Goal: Task Accomplishment & Management: Manage account settings

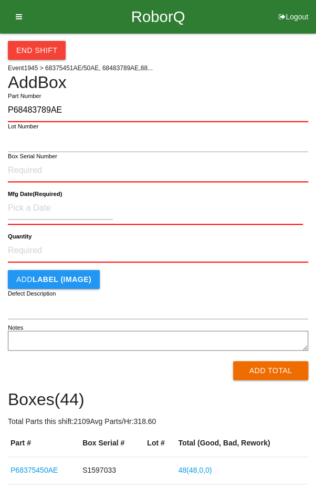
type input "P68483789AE"
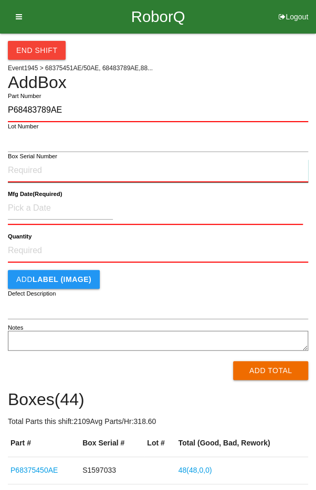
click at [23, 167] on input "Box Serial Number" at bounding box center [158, 170] width 300 height 23
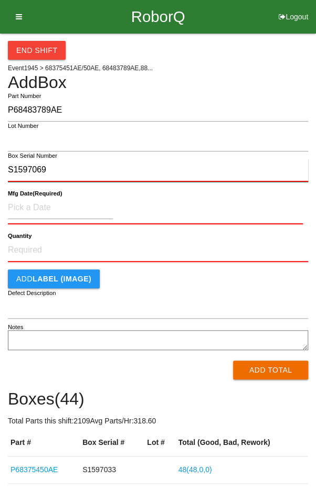
type input "S1597069"
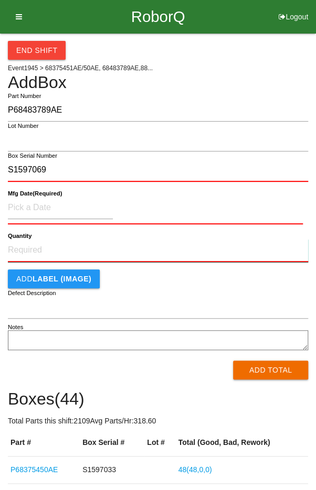
click at [33, 247] on input "Quantity" at bounding box center [158, 250] width 300 height 23
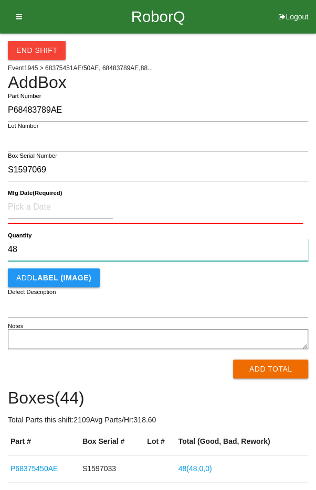
type input "48"
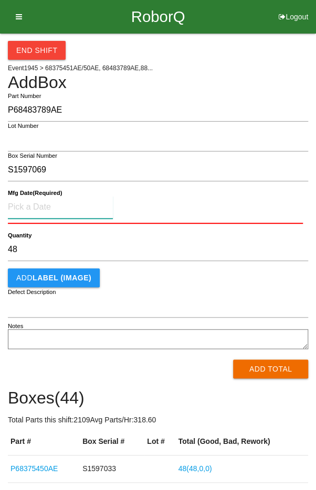
click at [41, 202] on input at bounding box center [60, 207] width 105 height 23
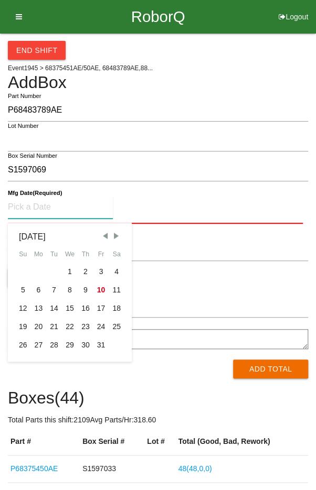
click at [101, 239] on span "Previous Month" at bounding box center [104, 235] width 9 height 9
click at [67, 288] on div "10" at bounding box center [70, 290] width 16 height 18
type input "[DATE]"
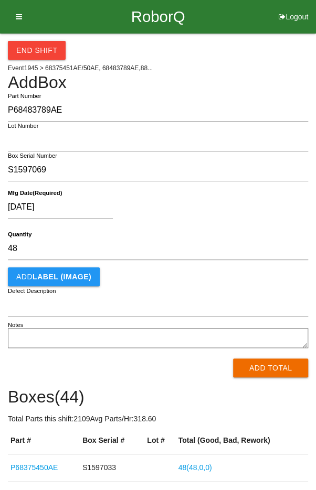
click at [224, 218] on div "[DATE]" at bounding box center [155, 209] width 295 height 27
click at [269, 374] on button "Add Total" at bounding box center [270, 368] width 75 height 19
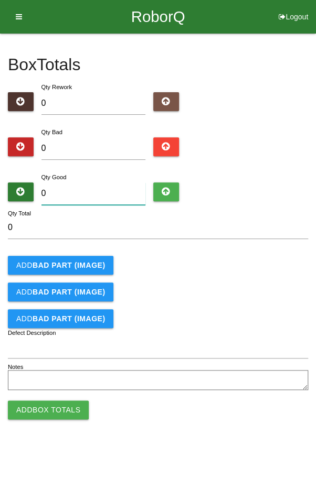
click at [75, 202] on input "0" at bounding box center [93, 193] width 104 height 23
type input "4"
type input "48"
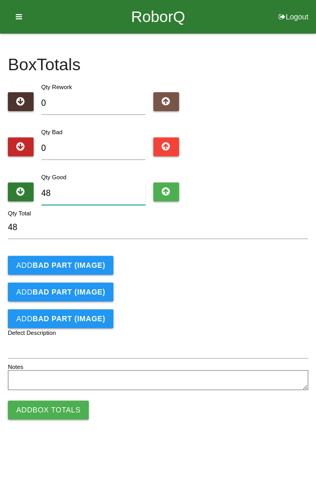
type input "48"
click at [255, 275] on form "48 Qty Total Add BAD PART (IMAGE) Add BAD PART (IMAGE) Add BAD PART (IMAGE) Def…" at bounding box center [158, 304] width 300 height 177
click at [41, 410] on button "Add Box Totals" at bounding box center [48, 409] width 81 height 19
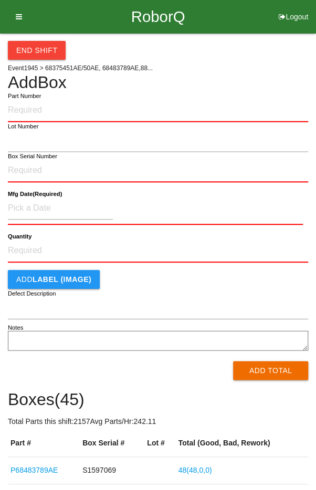
click at [263, 78] on h4 "Add Box" at bounding box center [158, 82] width 300 height 18
click at [30, 472] on link "P68483789AE" at bounding box center [33, 470] width 47 height 8
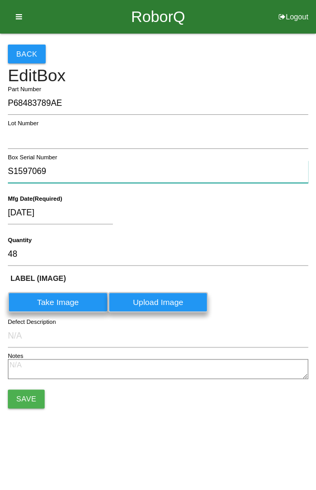
click at [112, 174] on input "S1597069" at bounding box center [158, 171] width 300 height 23
type input "S"
type input "S1597065"
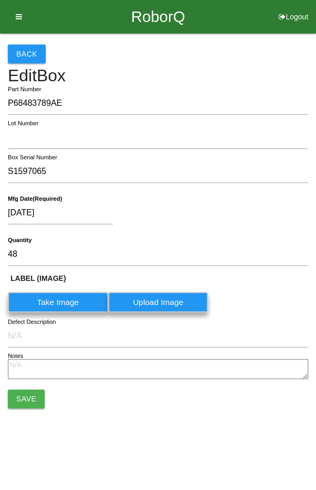
click at [27, 392] on button "Save" at bounding box center [26, 398] width 37 height 19
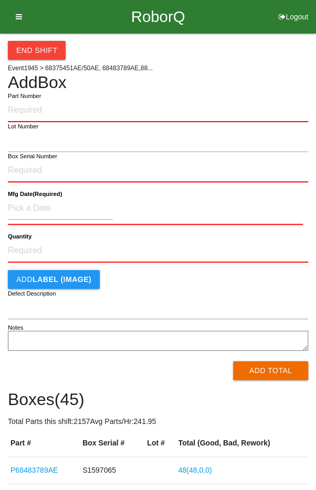
click at [223, 107] on input "Part Number" at bounding box center [158, 110] width 300 height 23
click at [37, 98] on label "Part Number" at bounding box center [24, 96] width 33 height 9
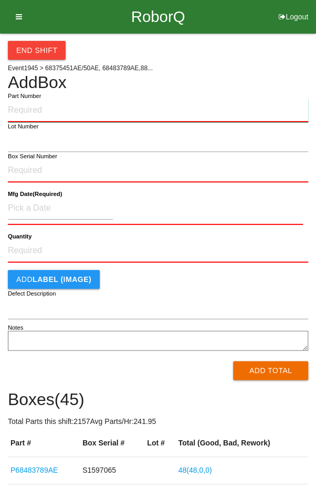
click at [37, 99] on input "Part Number" at bounding box center [158, 110] width 300 height 23
click at [37, 111] on input "Part Number" at bounding box center [158, 110] width 300 height 23
type input "P68483789AE"
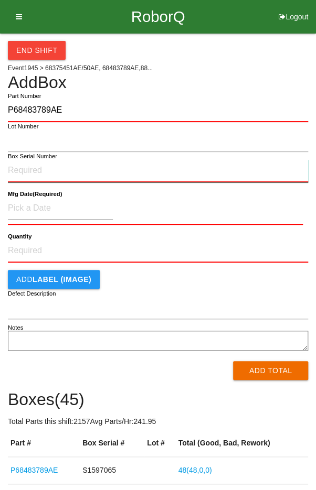
click at [16, 169] on input "Box Serial Number" at bounding box center [158, 170] width 300 height 23
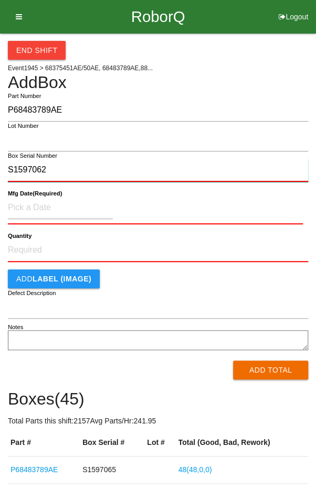
type input "S1597062"
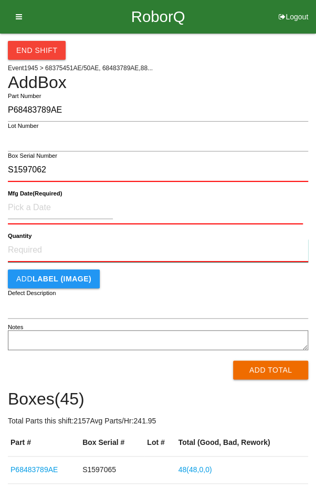
click at [35, 247] on input "Quantity" at bounding box center [158, 250] width 300 height 23
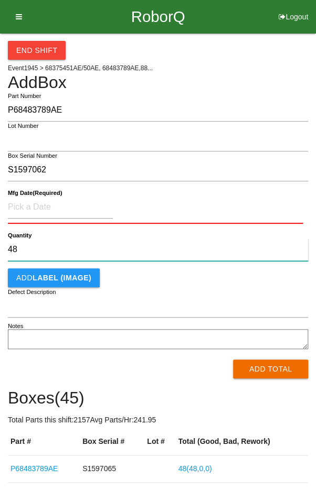
type input "48"
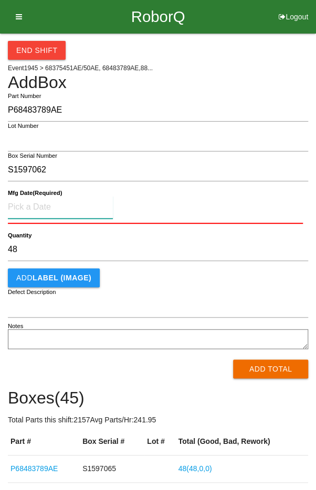
click at [39, 203] on input at bounding box center [60, 207] width 105 height 23
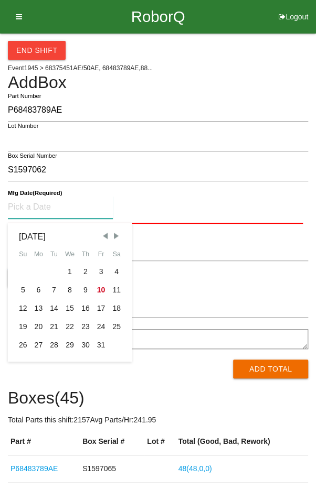
click at [105, 235] on span "Previous Month" at bounding box center [104, 235] width 9 height 9
click at [70, 294] on div "10" at bounding box center [70, 290] width 16 height 18
type input "[DATE]"
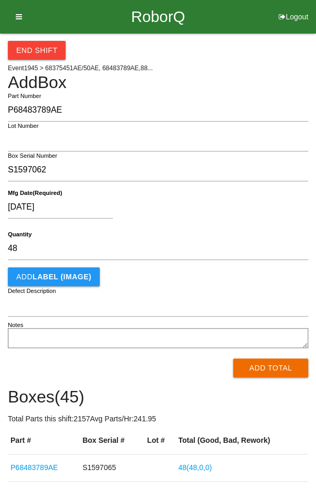
click at [275, 211] on div "[DATE]" at bounding box center [155, 209] width 295 height 27
click at [272, 370] on button "Add Total" at bounding box center [270, 368] width 75 height 19
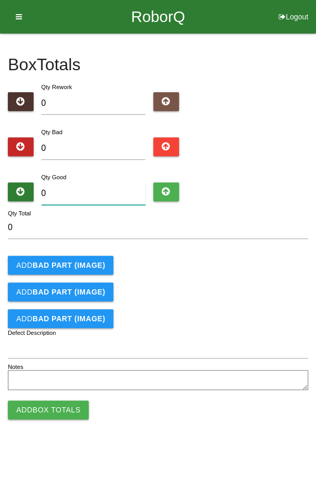
click at [79, 196] on input "0" at bounding box center [93, 193] width 104 height 23
type input "4"
type input "48"
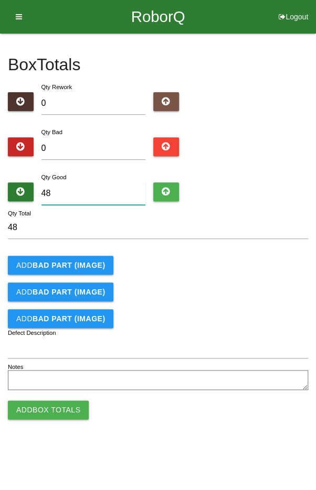
type input "48"
click at [262, 266] on div "Add BAD PART (IMAGE)" at bounding box center [158, 265] width 300 height 19
click at [45, 406] on button "Add Box Totals" at bounding box center [48, 409] width 81 height 19
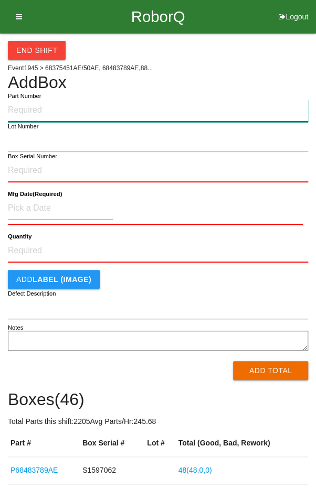
click at [49, 107] on input "Part Number" at bounding box center [158, 110] width 300 height 23
type input "P68483789AE"
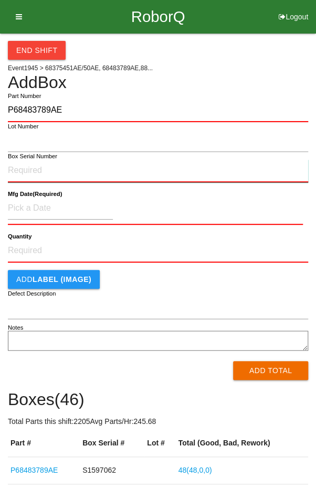
click at [25, 171] on input "Box Serial Number" at bounding box center [158, 170] width 300 height 23
type input "S1597064"
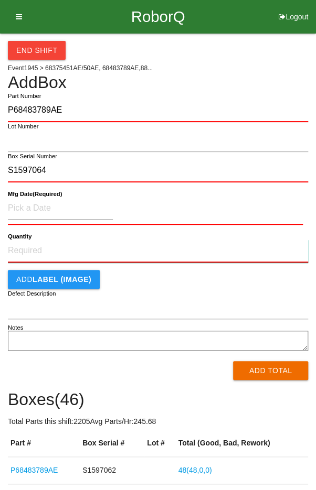
click at [31, 247] on input "Quantity" at bounding box center [158, 251] width 300 height 23
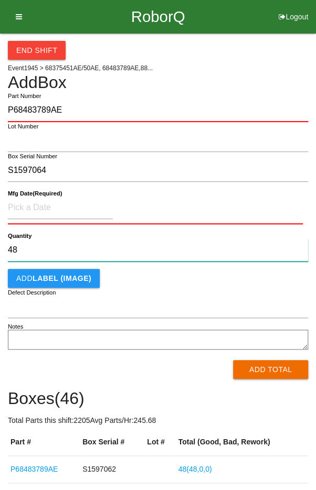
type input "48"
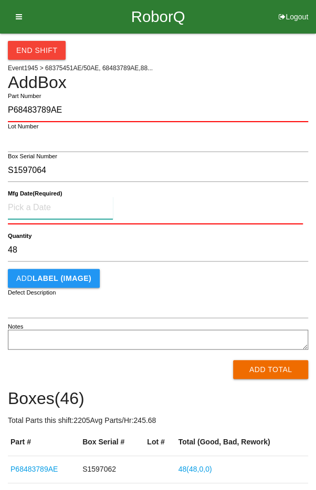
click at [39, 204] on input at bounding box center [60, 208] width 105 height 23
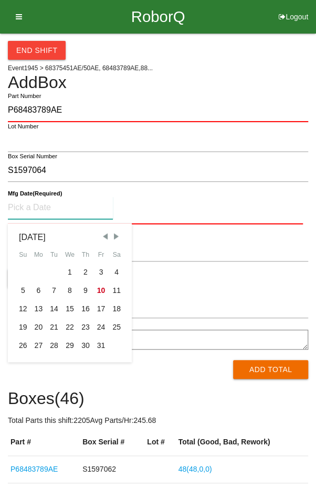
click at [101, 237] on span "Previous Month" at bounding box center [104, 236] width 9 height 9
click at [70, 294] on div "10" at bounding box center [70, 290] width 16 height 18
type input "[DATE]"
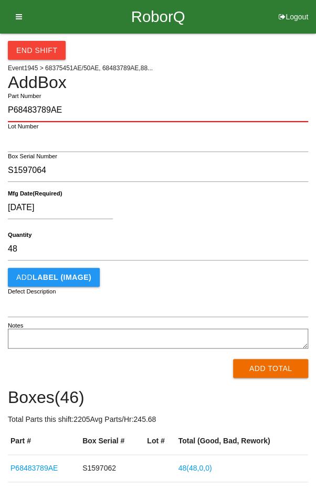
click at [226, 209] on div "[DATE]" at bounding box center [155, 210] width 295 height 27
click at [284, 369] on button "Add Total" at bounding box center [270, 368] width 75 height 19
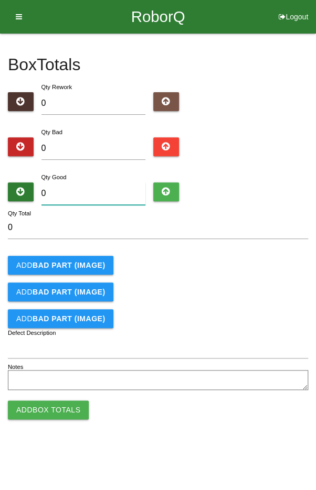
click at [98, 194] on input "0" at bounding box center [93, 193] width 104 height 23
type input "4"
type input "48"
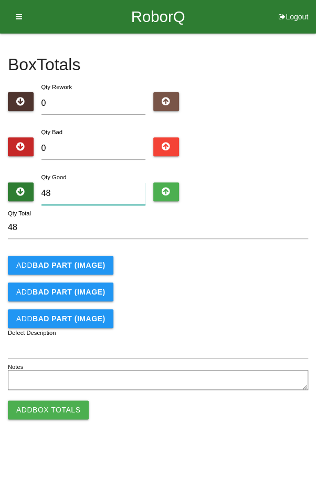
type input "48"
click at [253, 257] on div "Add BAD PART (IMAGE)" at bounding box center [158, 265] width 300 height 19
click at [53, 412] on button "Add Box Totals" at bounding box center [48, 409] width 81 height 19
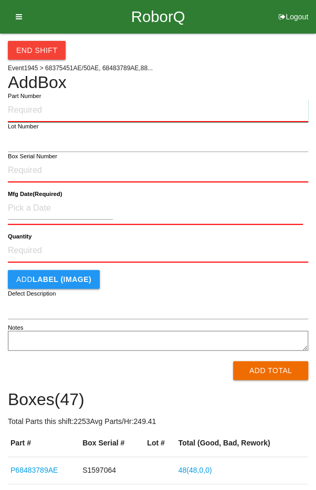
click at [47, 107] on input "Part Number" at bounding box center [158, 110] width 300 height 23
click at [48, 106] on input "Q48" at bounding box center [158, 110] width 300 height 23
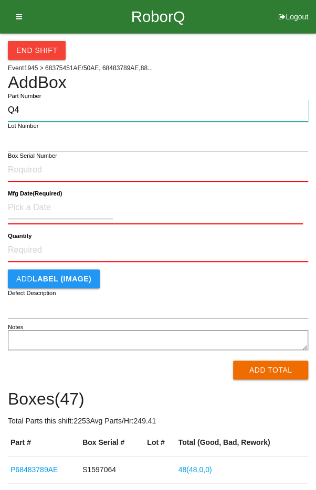
type input "Q"
type input "P68483789AE"
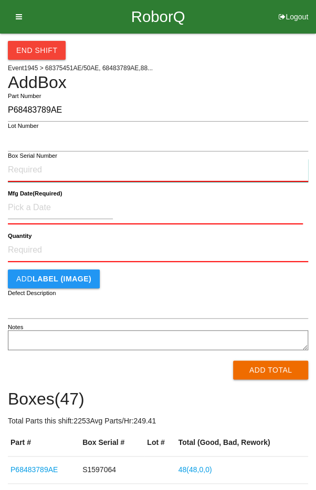
click at [25, 168] on input "Box Serial Number" at bounding box center [158, 170] width 300 height 23
type input "S1597073"
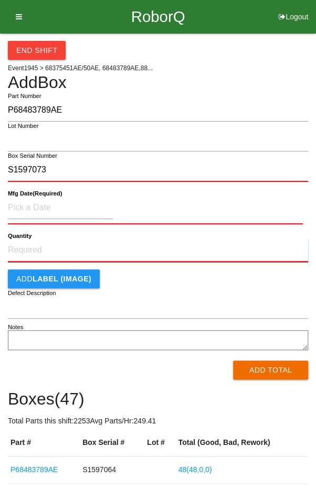
click at [35, 247] on input "Quantity" at bounding box center [158, 250] width 300 height 23
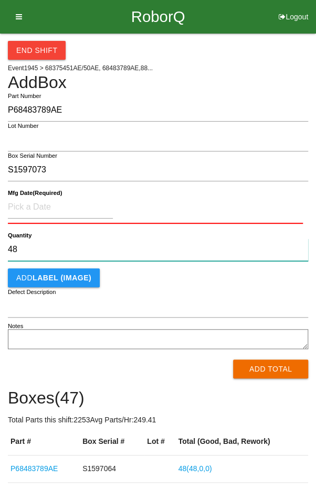
type input "48"
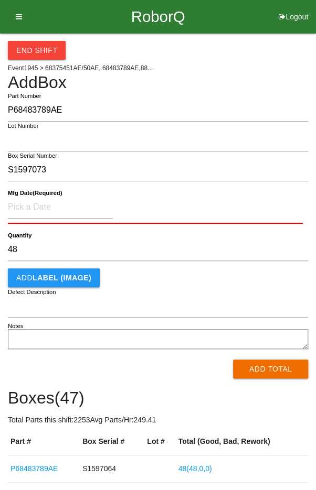
click at [37, 195] on b "Mfg Date (Required)" at bounding box center [35, 193] width 54 height 7
click at [48, 206] on input at bounding box center [60, 207] width 105 height 23
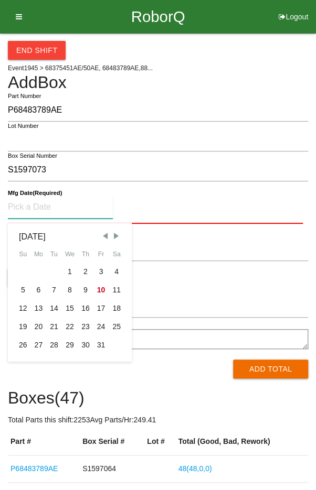
click at [103, 234] on span "Previous Month" at bounding box center [104, 235] width 9 height 9
click at [68, 293] on div "10" at bounding box center [70, 290] width 16 height 18
type input "[DATE]"
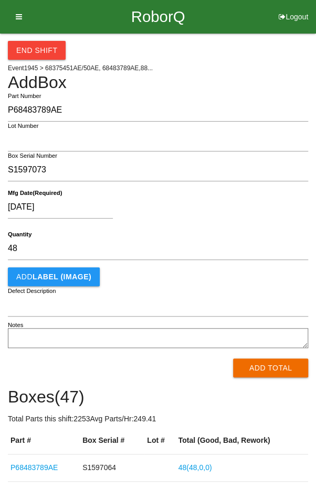
click at [266, 225] on div "[DATE] Mfg Date (Required)" at bounding box center [158, 209] width 300 height 41
click at [278, 367] on button "Add Total" at bounding box center [270, 368] width 75 height 19
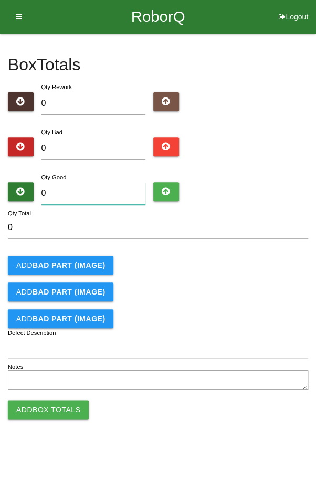
click at [80, 192] on input "0" at bounding box center [93, 193] width 104 height 23
type input "4"
type input "48"
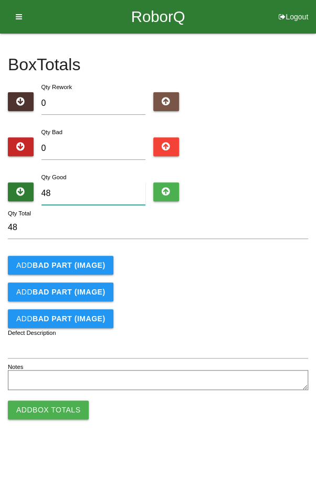
type input "48"
click at [242, 267] on div "Add BAD PART (IMAGE)" at bounding box center [158, 265] width 300 height 19
click at [49, 406] on button "Add Box Totals" at bounding box center [48, 409] width 81 height 19
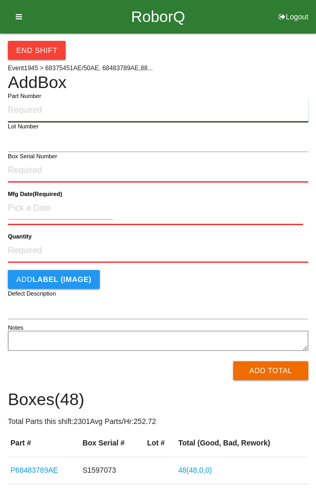
click at [31, 112] on input "Part Number" at bounding box center [158, 110] width 300 height 23
type input "P68483789AE"
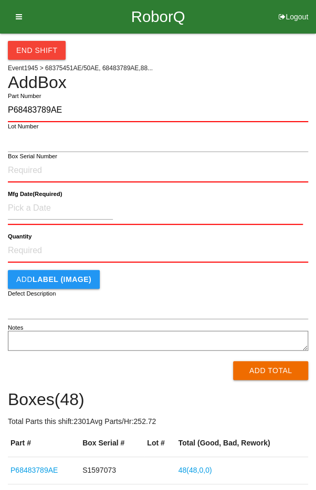
click at [29, 159] on label "Box Serial Number" at bounding box center [32, 156] width 49 height 9
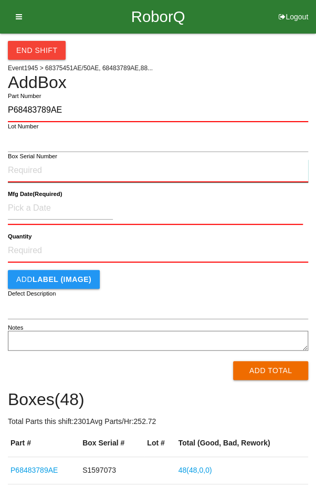
click at [29, 159] on input "Box Serial Number" at bounding box center [158, 170] width 300 height 23
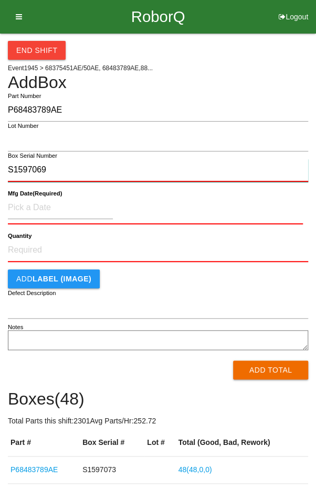
type input "S1597069"
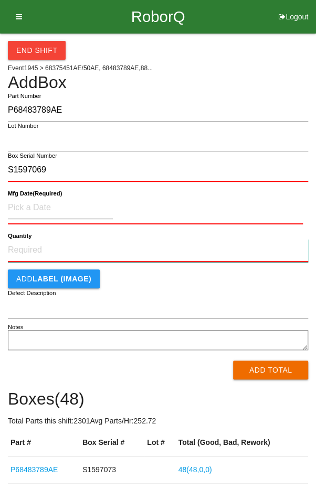
click at [32, 246] on input "Quantity" at bounding box center [158, 250] width 300 height 23
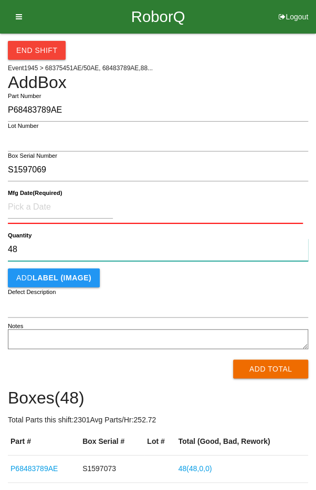
type input "48"
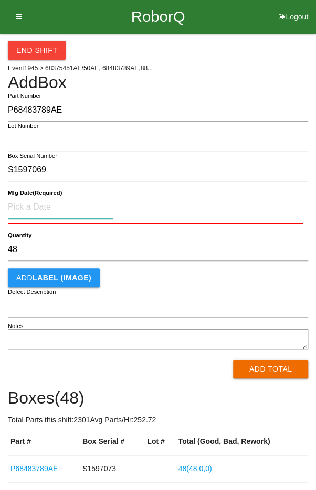
click at [42, 202] on input at bounding box center [60, 207] width 105 height 23
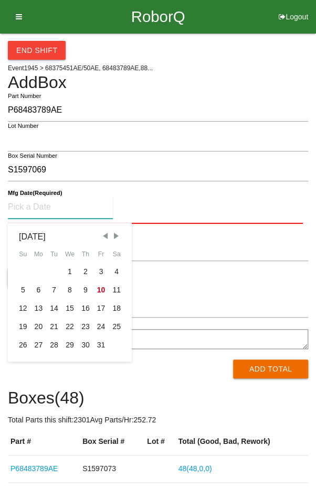
click at [102, 232] on span "Previous Month" at bounding box center [104, 235] width 9 height 9
click at [71, 290] on div "10" at bounding box center [70, 290] width 16 height 18
type input "[DATE]"
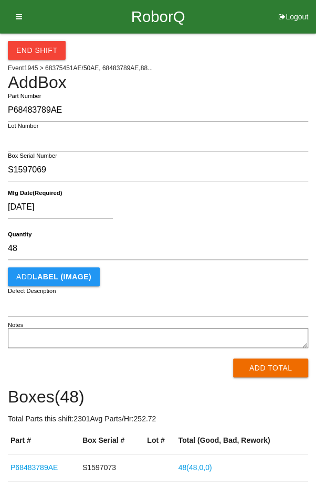
click at [262, 211] on div "[DATE]" at bounding box center [155, 209] width 295 height 27
click at [273, 364] on button "Add Total" at bounding box center [270, 368] width 75 height 19
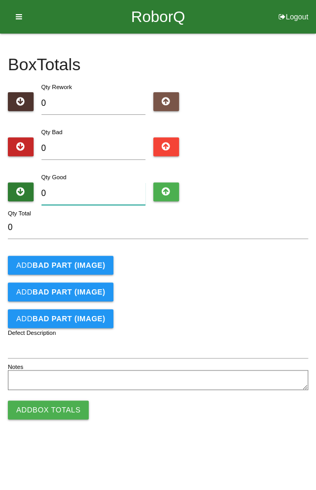
click at [73, 188] on input "0" at bounding box center [93, 193] width 104 height 23
type input "4"
type input "48"
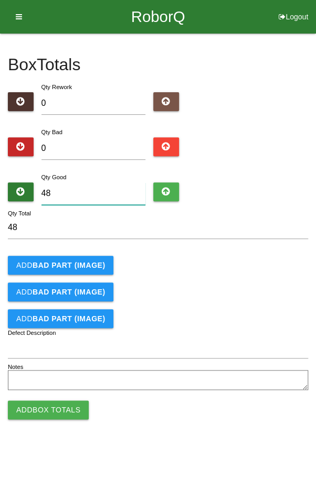
type input "48"
click at [251, 269] on div "Add BAD PART (IMAGE)" at bounding box center [158, 265] width 300 height 19
click at [41, 409] on button "Add Box Totals" at bounding box center [48, 409] width 81 height 19
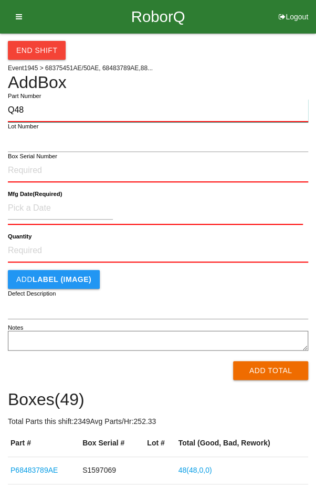
click at [39, 109] on input "Q48" at bounding box center [158, 110] width 300 height 23
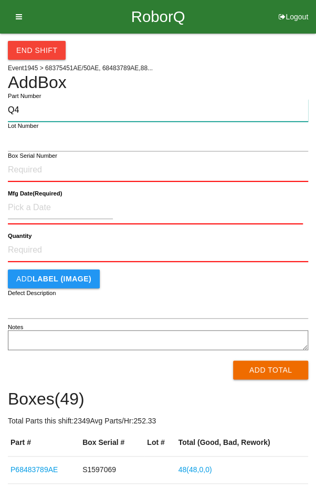
type input "Q"
type input "P68483789AE"
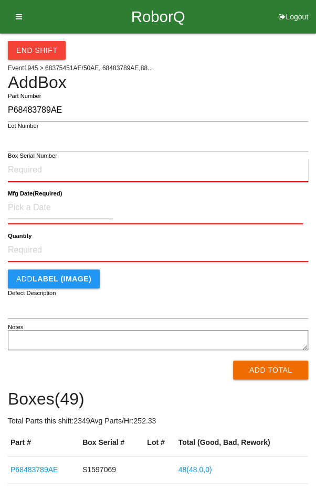
click at [27, 165] on input "Box Serial Number" at bounding box center [158, 170] width 300 height 23
type input "S1597068"
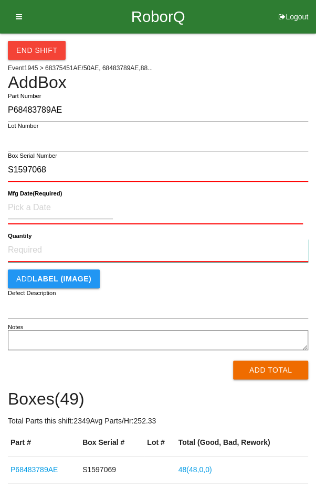
click at [38, 250] on input "Quantity" at bounding box center [158, 250] width 300 height 23
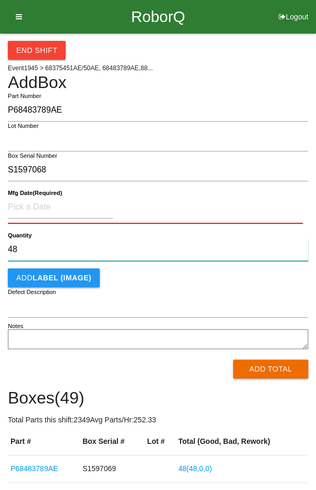
type input "48"
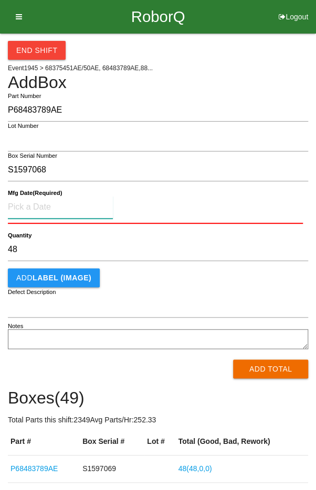
click at [36, 203] on input at bounding box center [60, 207] width 105 height 23
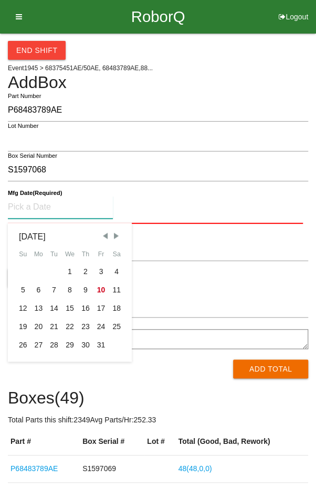
click at [104, 236] on span "Previous Month" at bounding box center [104, 235] width 9 height 9
click at [69, 288] on div "10" at bounding box center [70, 290] width 16 height 18
type input "[DATE]"
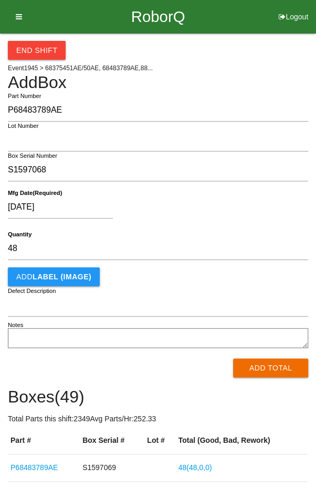
click at [201, 204] on div "[DATE]" at bounding box center [155, 209] width 295 height 27
click at [266, 369] on button "Add Total" at bounding box center [270, 368] width 75 height 19
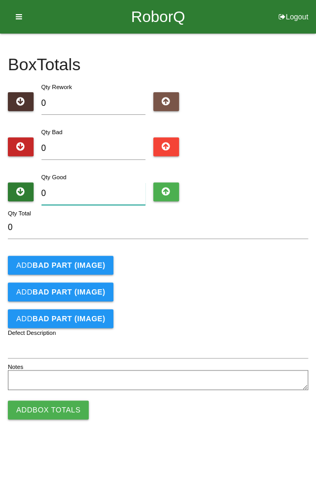
click at [104, 185] on input "0" at bounding box center [93, 193] width 104 height 23
type input "4"
type input "48"
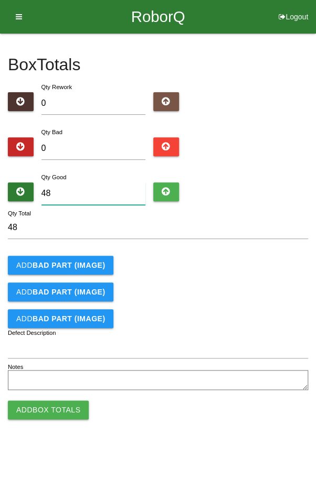
type input "48"
click at [244, 267] on div "Add BAD PART (IMAGE)" at bounding box center [158, 265] width 300 height 19
click at [36, 408] on button "Add Box Totals" at bounding box center [48, 409] width 81 height 19
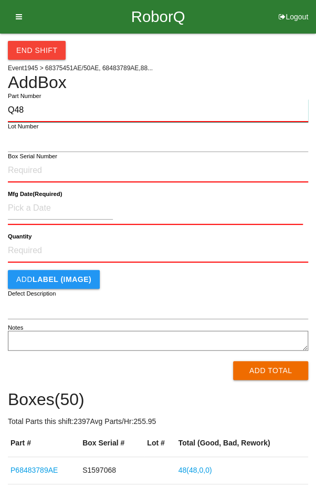
click at [41, 106] on input "Q48" at bounding box center [158, 110] width 300 height 23
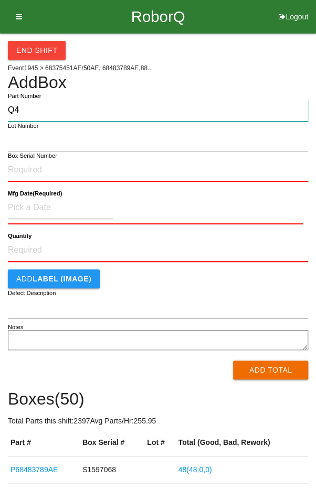
type input "Q"
type input "P68483789AE"
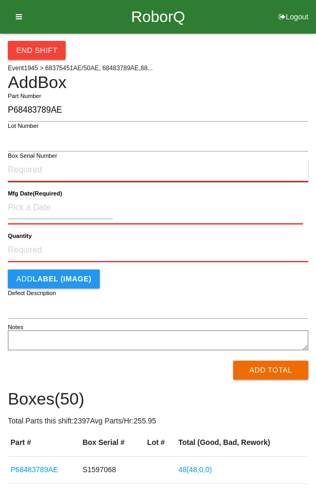
click at [25, 172] on input "Box Serial Number" at bounding box center [158, 170] width 300 height 23
type input "S1597060"
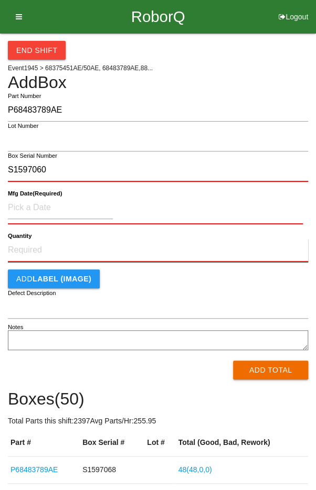
click at [39, 254] on input "Quantity" at bounding box center [158, 250] width 300 height 23
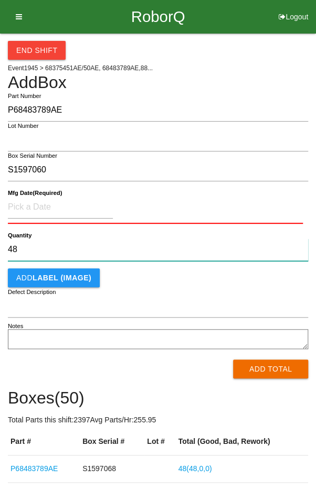
type input "48"
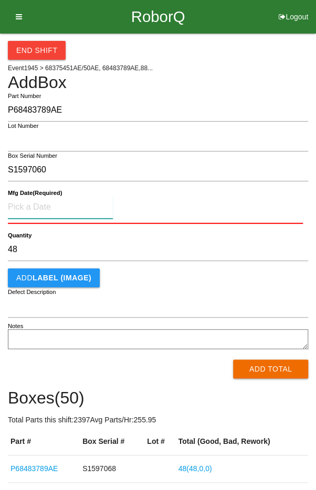
click at [36, 201] on input at bounding box center [60, 207] width 105 height 23
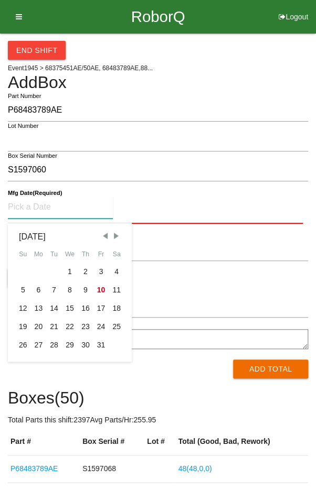
click at [103, 232] on span "Previous Month" at bounding box center [104, 235] width 9 height 9
click at [71, 289] on div "10" at bounding box center [70, 290] width 16 height 18
type input "[DATE]"
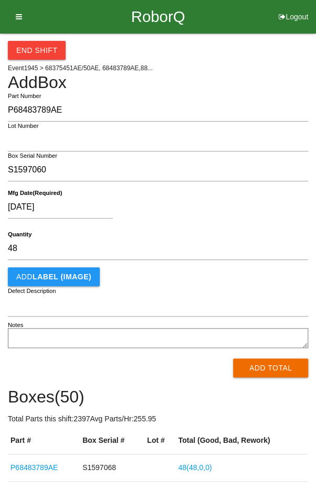
click at [205, 206] on div "[DATE]" at bounding box center [155, 209] width 295 height 27
click at [267, 366] on button "Add Total" at bounding box center [270, 368] width 75 height 19
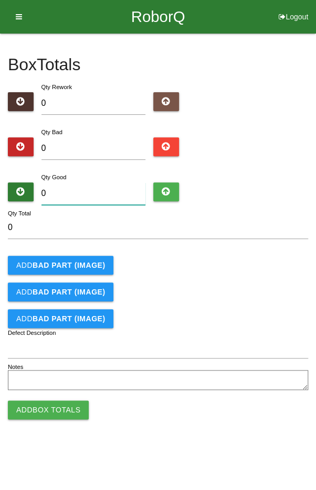
click at [107, 182] on input "0" at bounding box center [93, 193] width 104 height 23
type input "4"
type input "48"
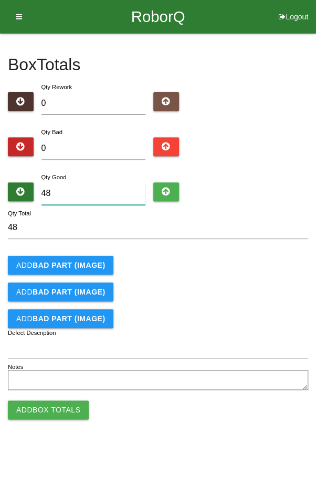
type input "48"
click at [286, 252] on form "48 Qty Total Add BAD PART (IMAGE) Add BAD PART (IMAGE) Add BAD PART (IMAGE) Def…" at bounding box center [158, 304] width 300 height 177
click at [44, 414] on button "Add Box Totals" at bounding box center [48, 409] width 81 height 19
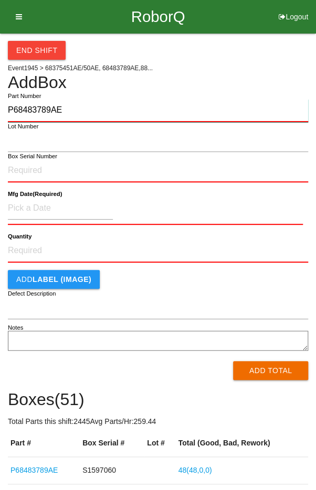
type input "P68483789AE"
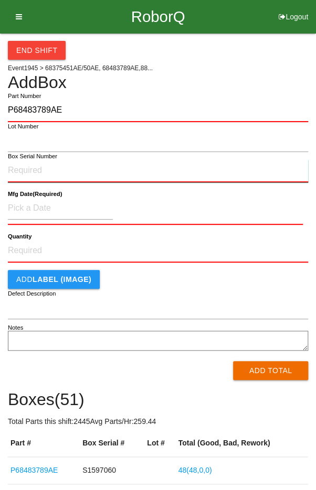
click at [25, 166] on input "Box Serial Number" at bounding box center [158, 170] width 300 height 23
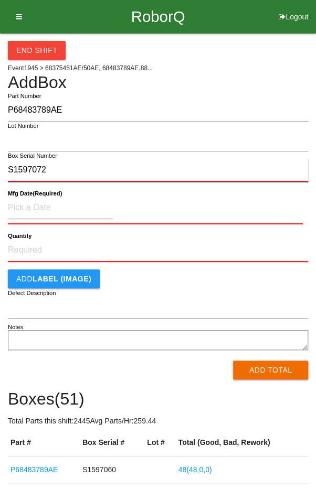
type input "S1597072"
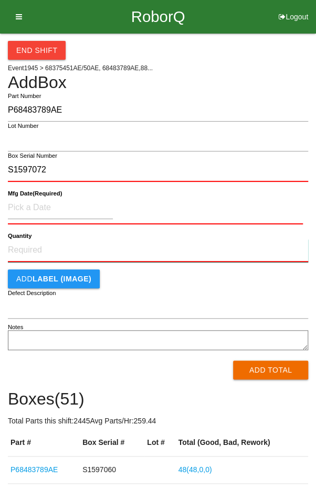
click at [39, 245] on input "Quantity" at bounding box center [158, 250] width 300 height 23
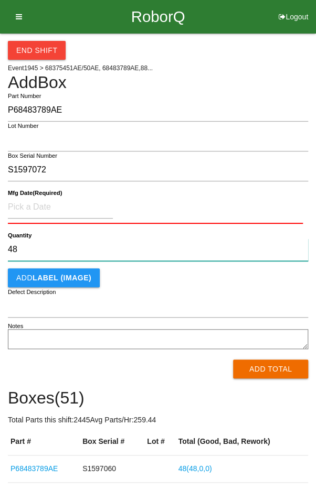
type input "48"
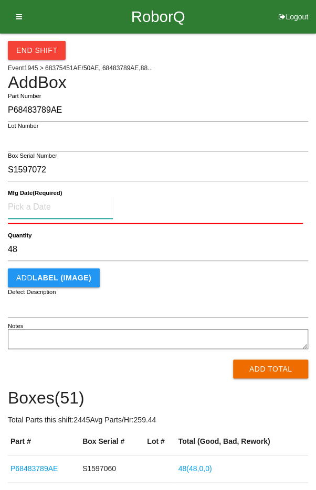
click at [39, 210] on input at bounding box center [60, 207] width 105 height 23
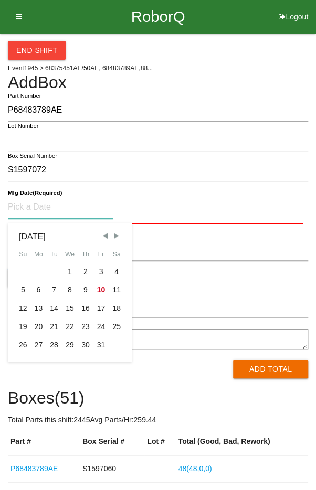
click at [103, 235] on span "Previous Month" at bounding box center [104, 235] width 9 height 9
click at [71, 289] on div "10" at bounding box center [70, 290] width 16 height 18
type input "[DATE]"
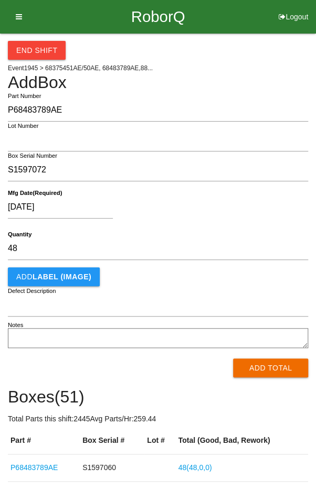
click at [194, 211] on div "[DATE]" at bounding box center [155, 209] width 295 height 27
click at [269, 370] on button "Add Total" at bounding box center [270, 368] width 75 height 19
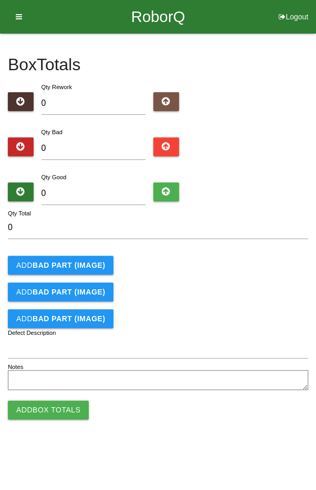
click at [237, 151] on div "Qty Bad 0" at bounding box center [158, 145] width 300 height 38
click at [95, 217] on input "0" at bounding box center [158, 227] width 300 height 23
click at [106, 194] on input "0" at bounding box center [93, 193] width 104 height 23
type input "4"
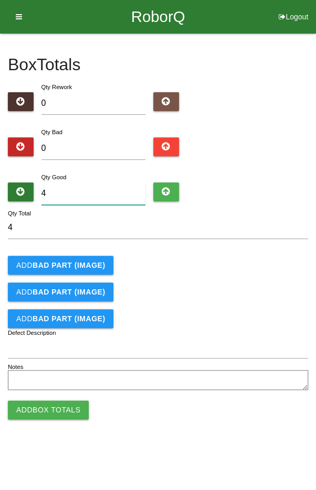
type input "48"
click at [253, 256] on div "Add BAD PART (IMAGE)" at bounding box center [158, 265] width 300 height 19
click at [50, 406] on button "Add Box Totals" at bounding box center [48, 409] width 81 height 19
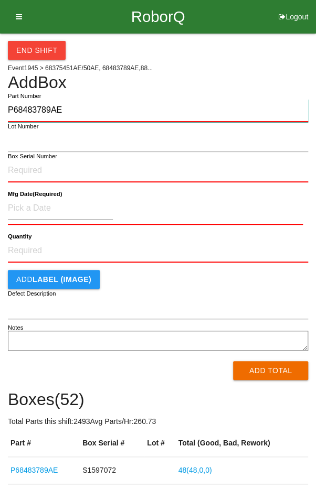
type input "P68483789AE"
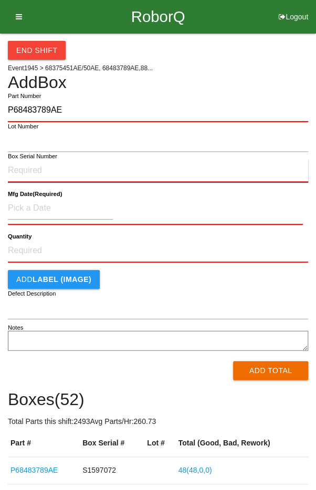
click at [23, 166] on input "Box Serial Number" at bounding box center [158, 170] width 300 height 23
type input "S1597061"
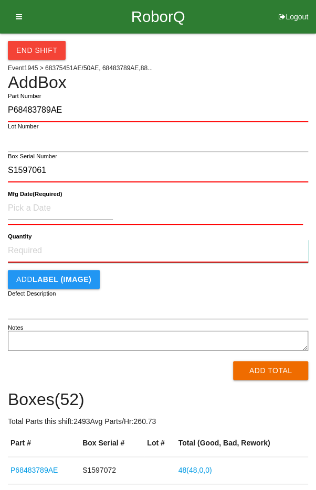
click at [33, 250] on input "Quantity" at bounding box center [158, 251] width 300 height 23
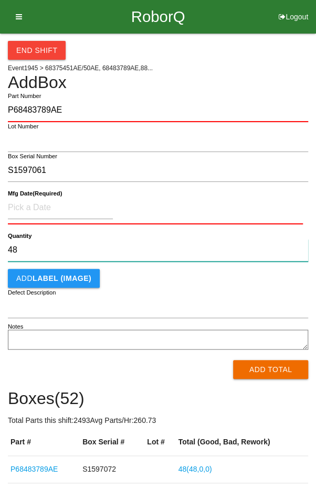
type input "48"
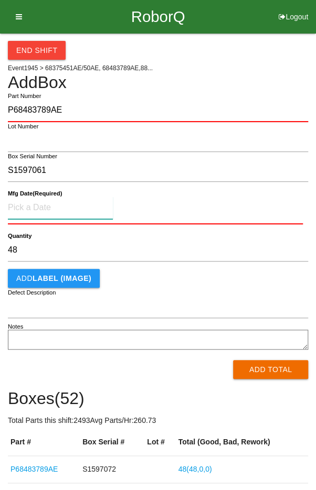
click at [38, 205] on input at bounding box center [60, 208] width 105 height 23
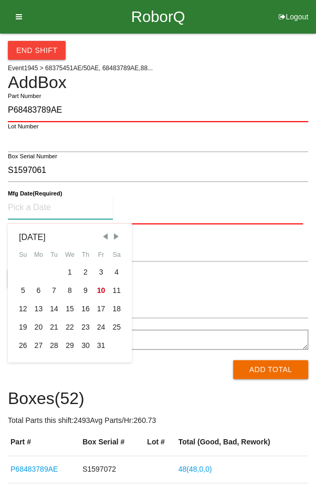
click at [103, 240] on span "Previous Month" at bounding box center [104, 236] width 9 height 9
click at [68, 287] on div "10" at bounding box center [70, 290] width 16 height 18
type input "[DATE]"
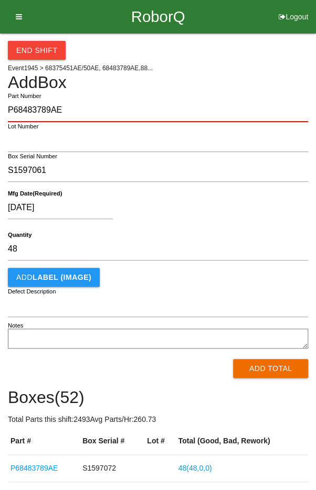
click at [208, 215] on div "[DATE]" at bounding box center [155, 210] width 295 height 27
click at [277, 373] on button "Add Total" at bounding box center [270, 368] width 75 height 19
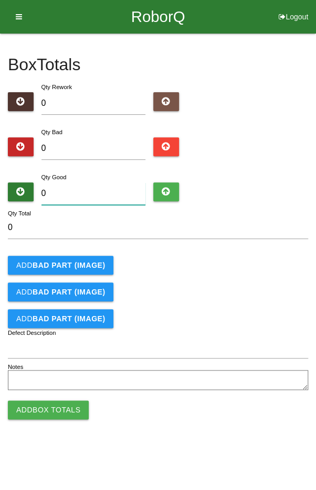
click at [95, 193] on input "0" at bounding box center [93, 193] width 104 height 23
type input "4"
type input "48"
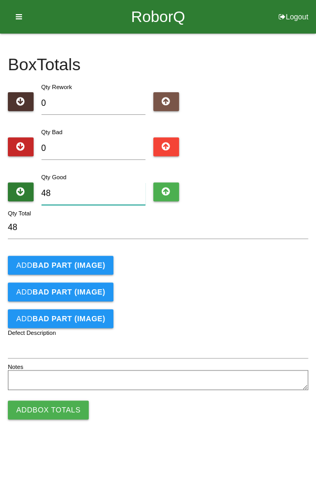
type input "48"
click at [270, 278] on form "48 Qty Total Add BAD PART (IMAGE) Add BAD PART (IMAGE) Add BAD PART (IMAGE) Def…" at bounding box center [158, 304] width 300 height 177
click at [55, 410] on button "Add Box Totals" at bounding box center [48, 409] width 81 height 19
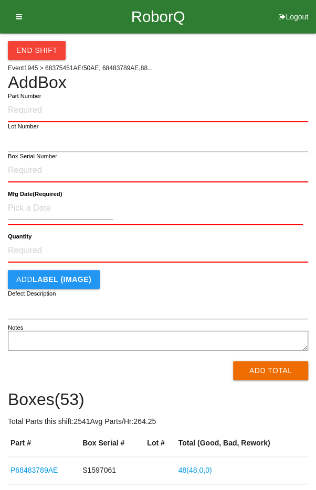
click at [29, 57] on button "End Shift" at bounding box center [37, 50] width 58 height 19
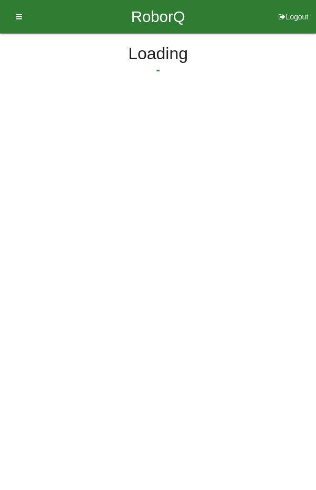
select select "6"
select select "39"
select select "2"
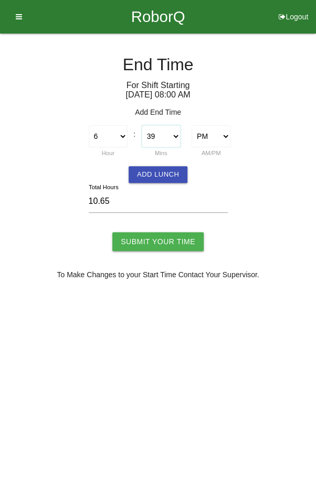
click at [165, 132] on select "00 01 02 03 04 05 06 07 08 09 10 11 12 13 14 15 16 17 18 19 20 21 22 23 24 25 2…" at bounding box center [161, 136] width 39 height 22
select select "45"
type input "10.75"
click at [156, 243] on input "Submit Your Time" at bounding box center [157, 241] width 91 height 19
type input "Processing..."
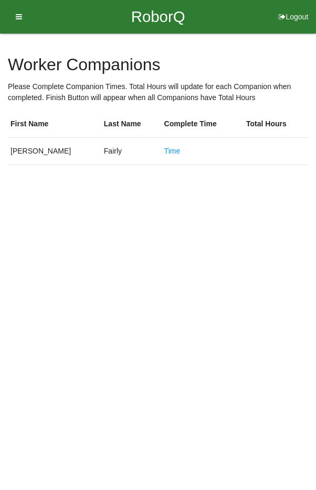
click at [164, 148] on link "Time" at bounding box center [172, 151] width 16 height 8
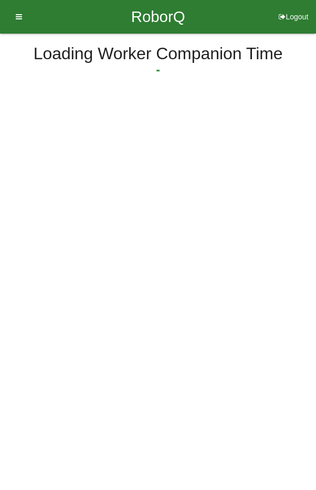
select select "6"
select select "39"
select select "2"
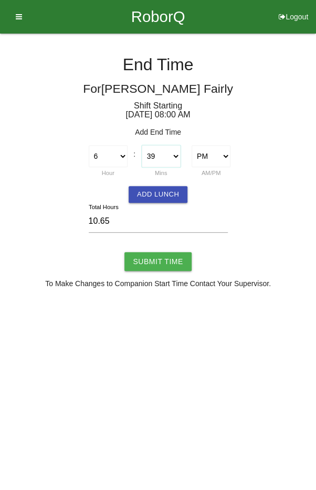
click at [163, 159] on select "00 01 02 03 04 05 06 07 08 09 10 11 12 13 14 15 16 17 18 19 20 21 22 23 24 25 2…" at bounding box center [161, 156] width 39 height 22
select select "45"
type input "10.75"
click at [157, 267] on input "Submit Time" at bounding box center [157, 261] width 67 height 19
type input "Processing..."
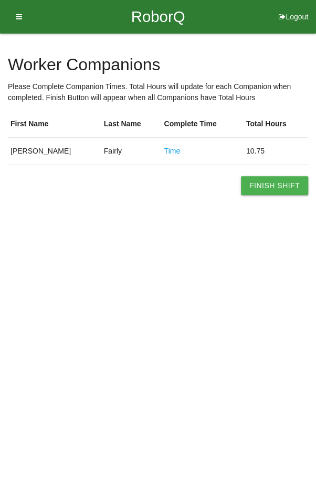
click at [275, 186] on button "Finish Shift" at bounding box center [274, 185] width 67 height 19
